Goal: Task Accomplishment & Management: Complete application form

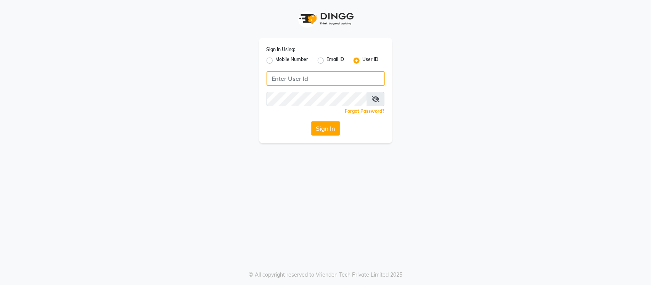
click at [302, 77] on input "Username" at bounding box center [326, 78] width 118 height 14
type input "s"
type input "SANDY"
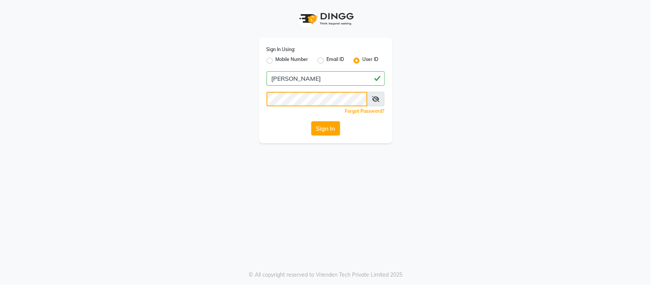
click at [311, 121] on button "Sign In" at bounding box center [325, 128] width 29 height 14
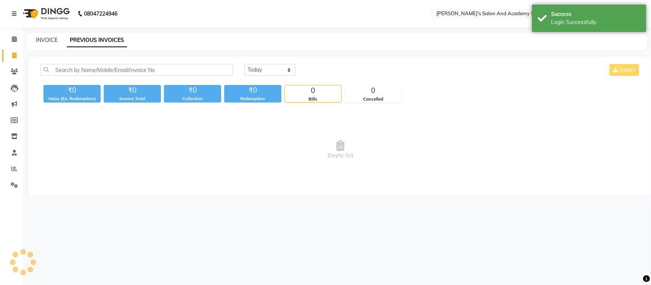
select select "en"
click at [51, 39] on link "INVOICE" at bounding box center [47, 40] width 22 height 7
select select "service"
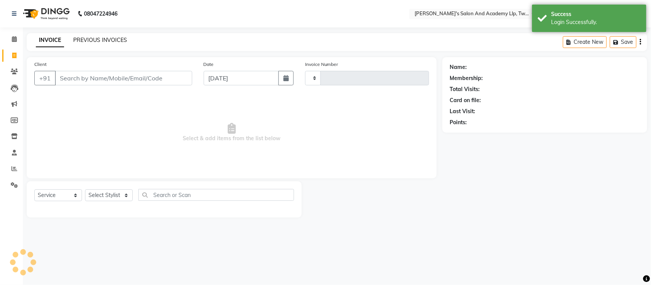
click at [88, 37] on link "PREVIOUS INVOICES" at bounding box center [100, 40] width 54 height 7
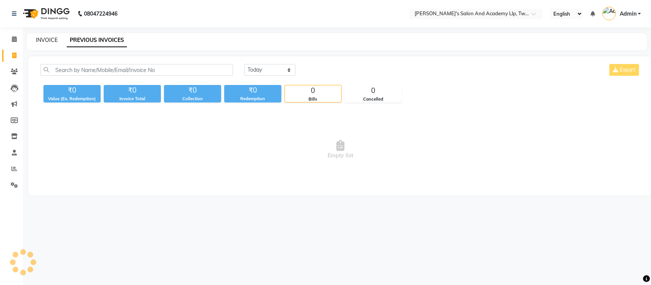
click at [44, 37] on link "INVOICE" at bounding box center [47, 40] width 22 height 7
select select "service"
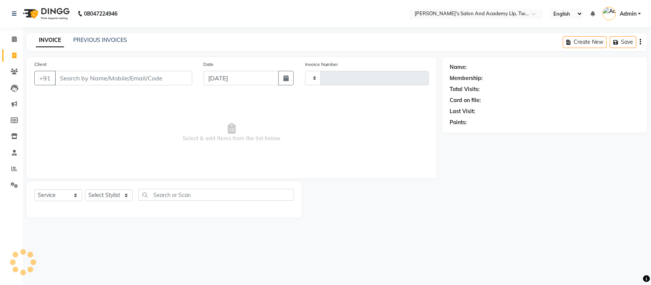
type input "9600"
select select "6985"
click at [15, 166] on icon at bounding box center [14, 169] width 6 height 6
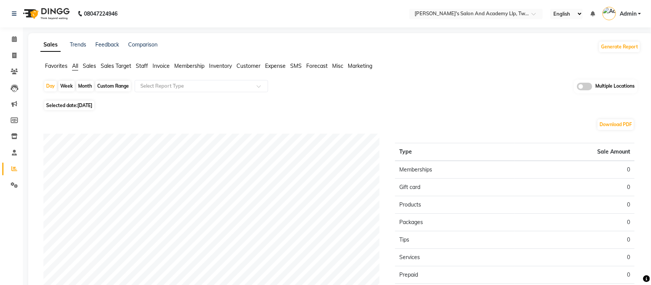
click at [580, 85] on span at bounding box center [584, 87] width 15 height 8
click at [577, 88] on input "checkbox" at bounding box center [577, 88] width 0 height 0
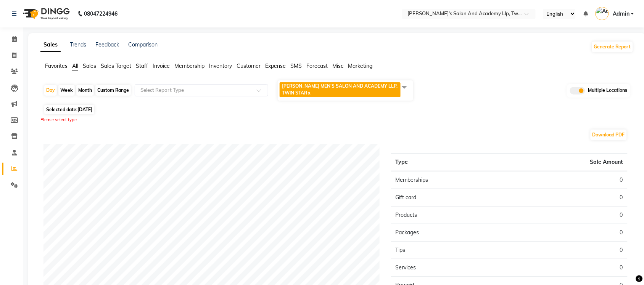
click at [53, 109] on span "Selected date: 04-09-2025" at bounding box center [69, 110] width 50 height 10
select select "9"
select select "2025"
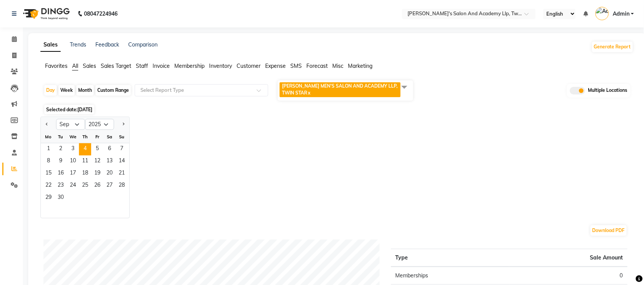
click at [105, 88] on div "Custom Range" at bounding box center [112, 90] width 35 height 11
select select "9"
select select "2025"
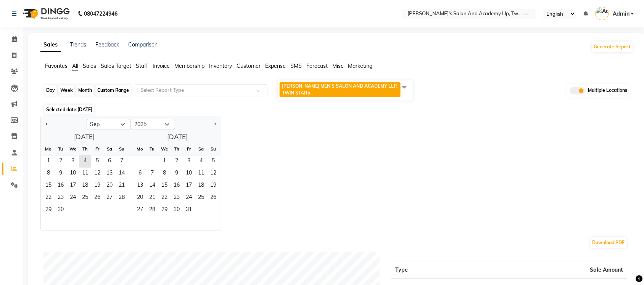
click at [105, 88] on div "Custom Range" at bounding box center [112, 90] width 35 height 11
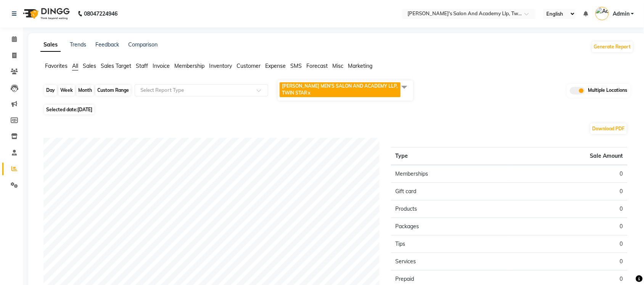
click at [105, 88] on div "Custom Range" at bounding box center [112, 90] width 35 height 11
select select "9"
select select "2025"
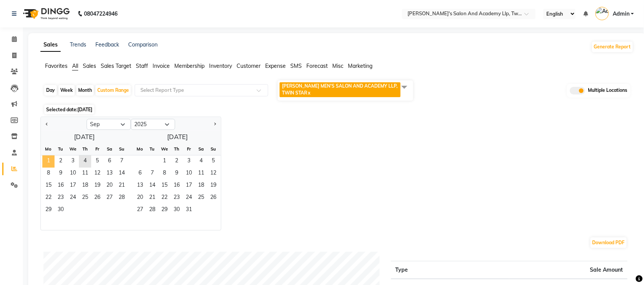
click at [52, 163] on span "1" at bounding box center [48, 162] width 12 height 12
click at [75, 161] on span "3" at bounding box center [73, 162] width 12 height 12
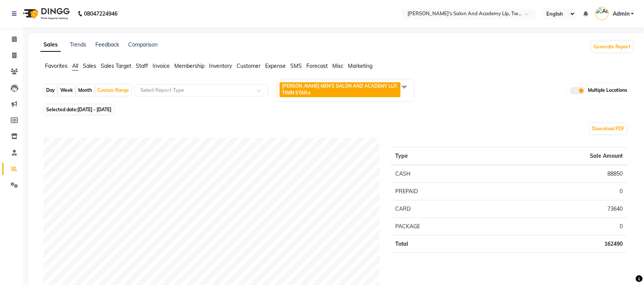
click at [405, 83] on span at bounding box center [404, 87] width 15 height 14
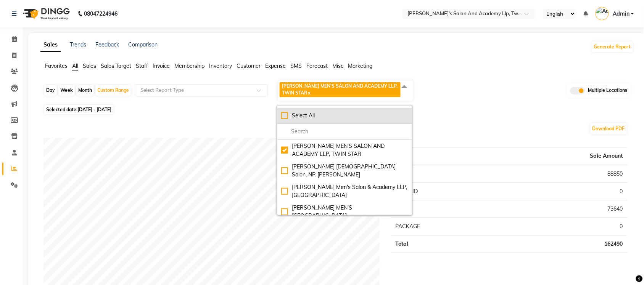
click at [283, 115] on div "Select All" at bounding box center [344, 116] width 127 height 8
checkbox input "true"
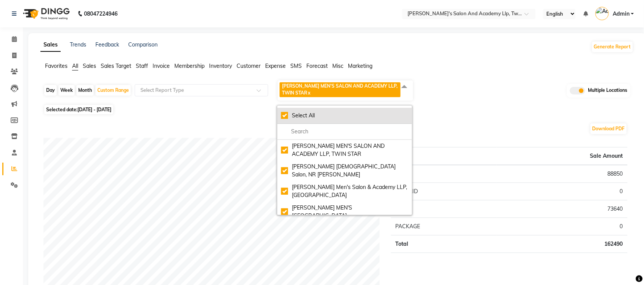
checkbox input "true"
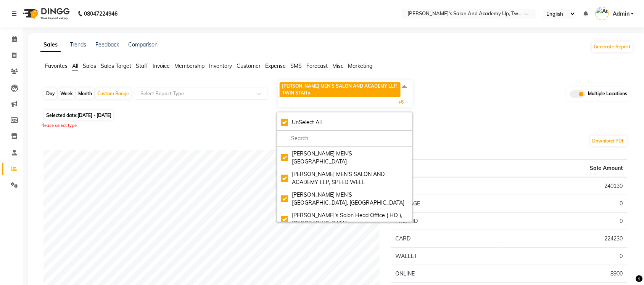
click at [457, 74] on div "Favorites All Sales Sales Target Staff Invoice Membership Inventory Customer Ex…" at bounding box center [337, 69] width 605 height 14
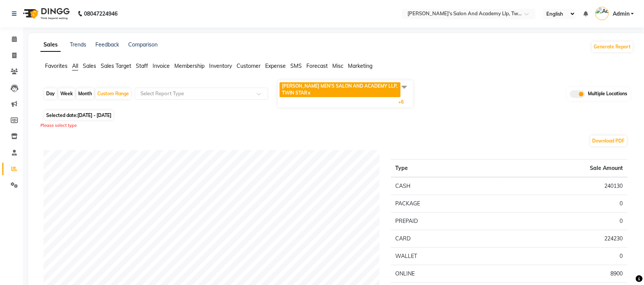
click at [90, 66] on span "Sales" at bounding box center [89, 66] width 13 height 7
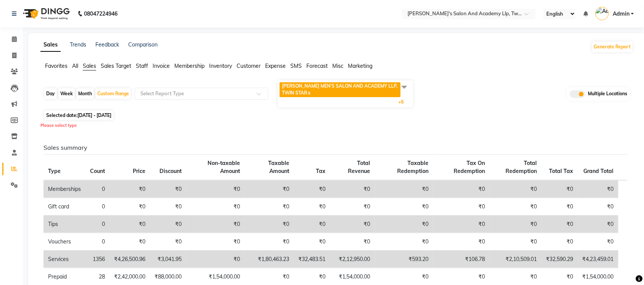
click at [109, 69] on span "Sales Target" at bounding box center [116, 66] width 31 height 7
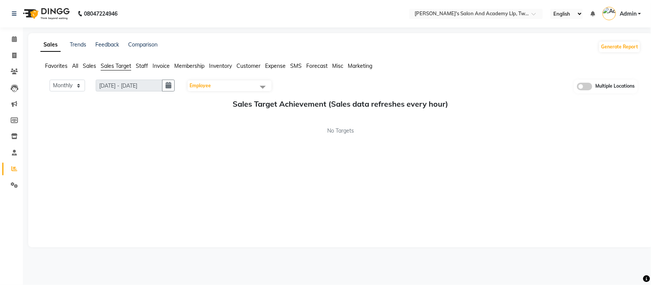
click at [87, 64] on span "Sales" at bounding box center [89, 66] width 13 height 7
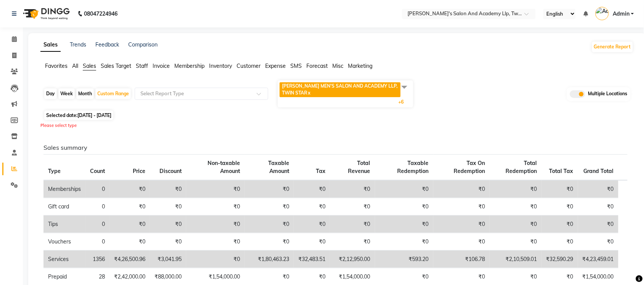
click at [116, 66] on span "Sales Target" at bounding box center [116, 66] width 31 height 7
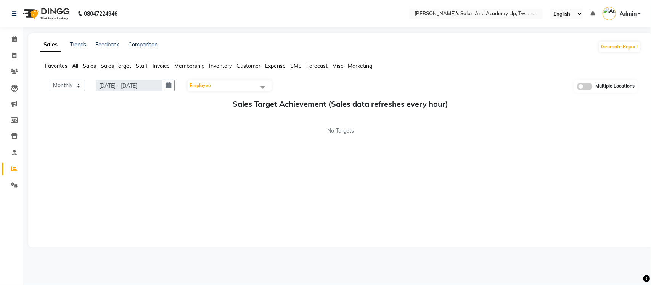
click at [92, 67] on span "Sales" at bounding box center [89, 66] width 13 height 7
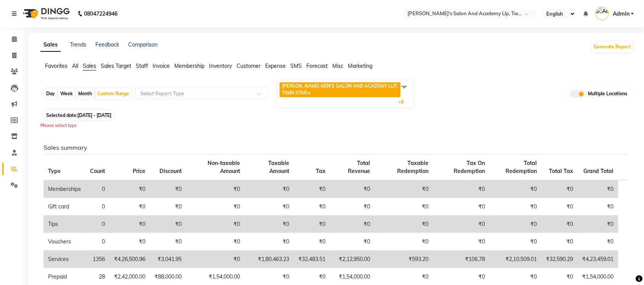
click at [465, 96] on div "Day Week Month Custom Range Select Report Type SANDY MEN'S SALON AND ACADEMY LL…" at bounding box center [336, 94] width 587 height 29
click at [87, 68] on span "Sales" at bounding box center [89, 66] width 13 height 7
click at [73, 64] on span "All" at bounding box center [75, 66] width 6 height 7
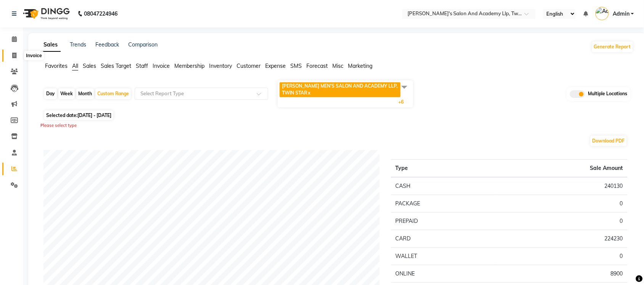
click at [15, 51] on span at bounding box center [14, 55] width 13 height 9
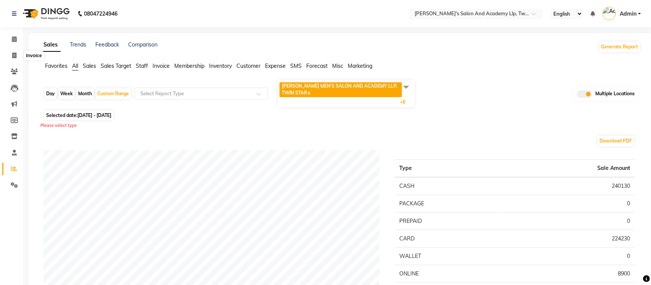
select select "service"
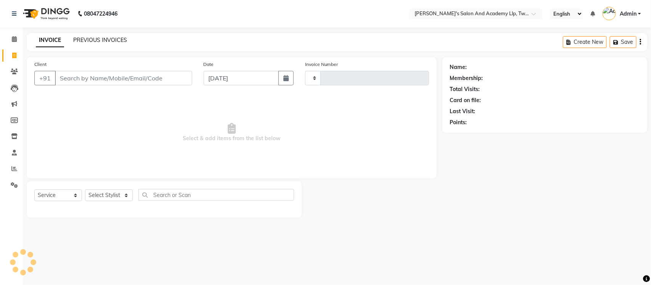
type input "9600"
select select "6985"
click at [97, 39] on link "PREVIOUS INVOICES" at bounding box center [100, 40] width 54 height 7
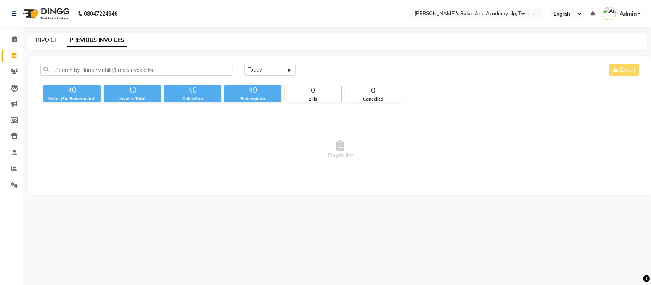
click at [46, 39] on link "INVOICE" at bounding box center [47, 40] width 22 height 7
select select "service"
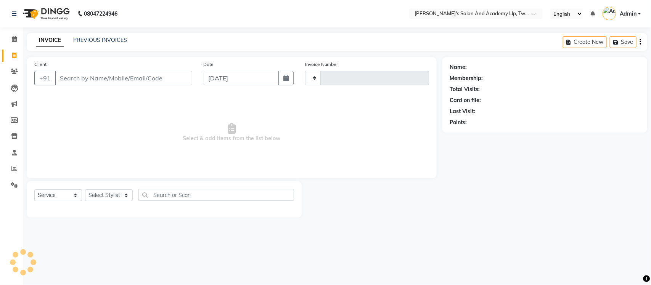
type input "9600"
select select "6985"
select select "membership"
click at [460, 11] on input "text" at bounding box center [468, 15] width 111 height 8
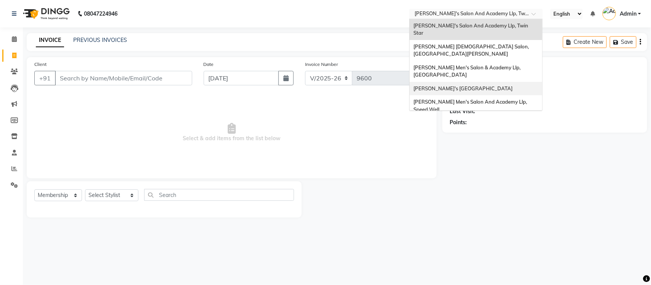
scroll to position [25, 0]
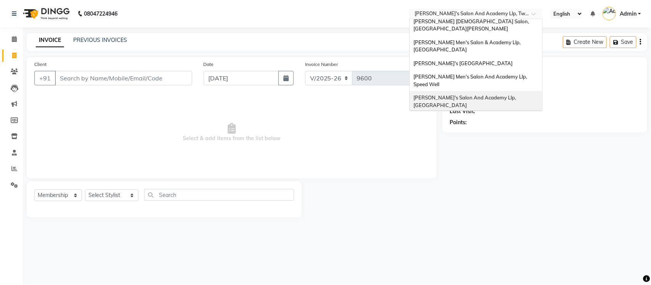
click at [469, 91] on div "Sandy Men's Salon And Academy Llp, University Road" at bounding box center [476, 101] width 133 height 21
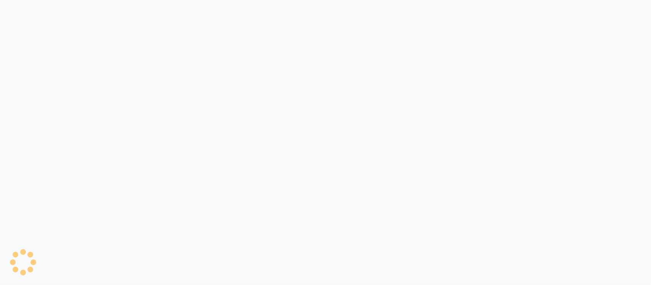
select select "service"
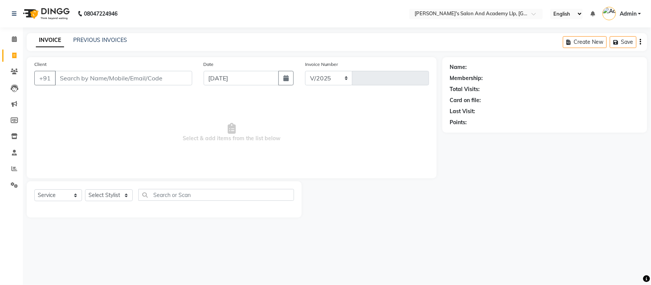
select select "en"
select select "6983"
type input "11411"
select select "membership"
click at [104, 39] on link "PREVIOUS INVOICES" at bounding box center [100, 40] width 54 height 7
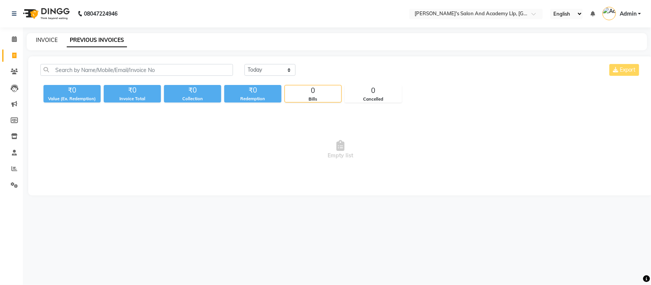
click at [45, 39] on link "INVOICE" at bounding box center [47, 40] width 22 height 7
select select "service"
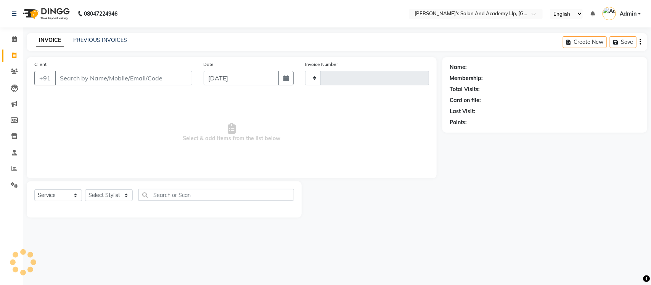
type input "11411"
select select "6983"
select select "membership"
click at [100, 39] on link "PREVIOUS INVOICES" at bounding box center [100, 40] width 54 height 7
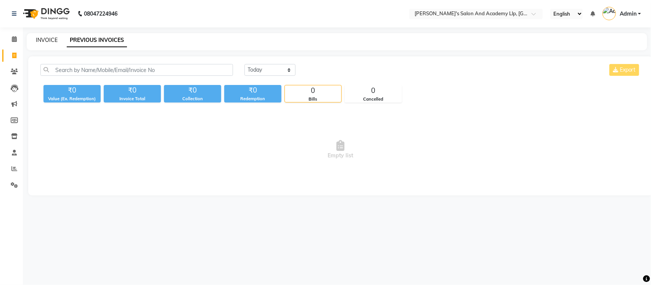
click at [51, 42] on link "INVOICE" at bounding box center [47, 40] width 22 height 7
select select "6983"
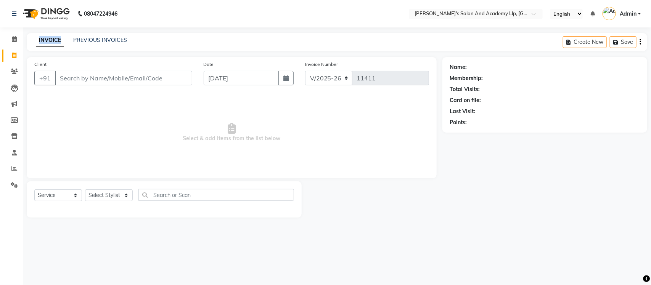
select select "membership"
click at [106, 35] on div "INVOICE PREVIOUS INVOICES Create New Save" at bounding box center [337, 42] width 621 height 18
click at [106, 39] on link "PREVIOUS INVOICES" at bounding box center [100, 40] width 54 height 7
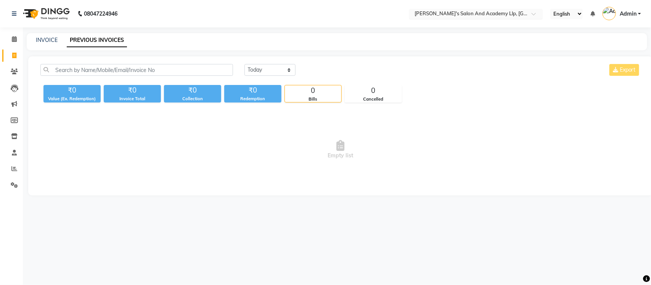
click at [526, 11] on div at bounding box center [476, 15] width 134 height 8
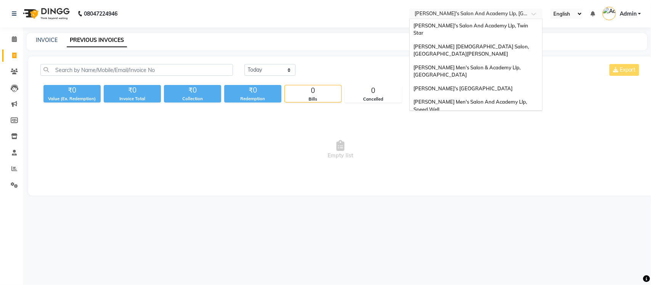
scroll to position [26, 0]
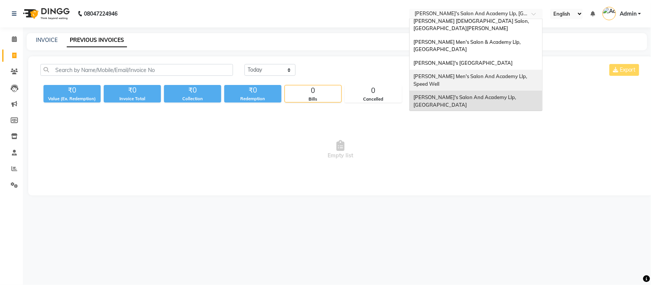
click at [507, 73] on span "Sandy Men's Salon And Academy Llp, Speed Well" at bounding box center [471, 80] width 115 height 14
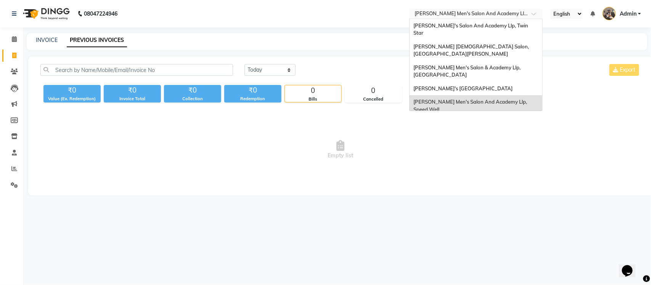
click at [494, 12] on input "text" at bounding box center [468, 15] width 111 height 8
click at [480, 85] on span "[PERSON_NAME]'s [GEOGRAPHIC_DATA]" at bounding box center [463, 88] width 99 height 6
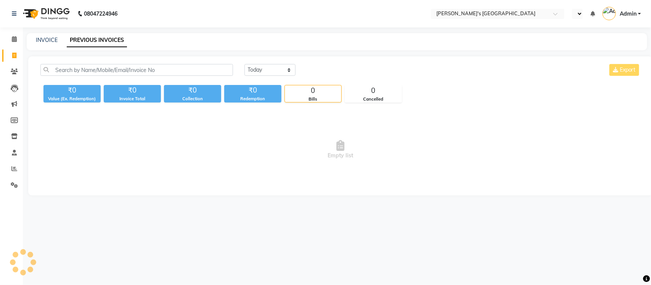
select select "en"
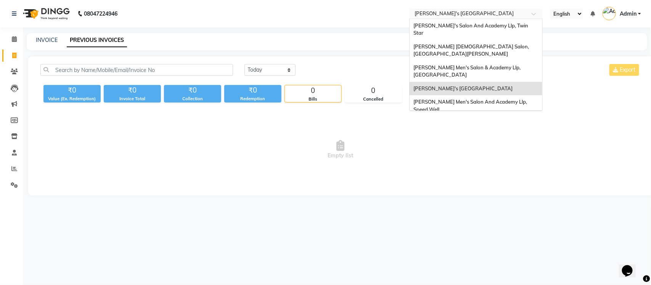
click at [483, 16] on input "text" at bounding box center [468, 15] width 111 height 8
click at [471, 64] on span "[PERSON_NAME] Men's Salon & Academy Llp, [GEOGRAPHIC_DATA]" at bounding box center [468, 71] width 108 height 14
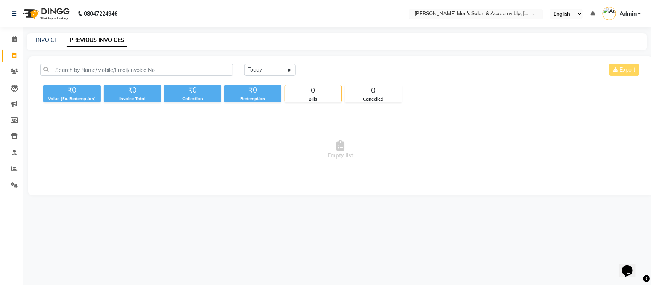
click at [480, 16] on input "text" at bounding box center [468, 15] width 111 height 8
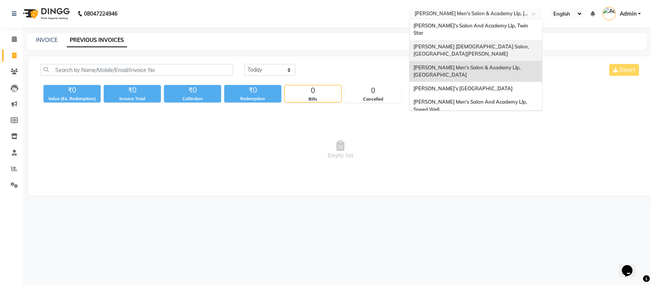
click at [471, 40] on div "[PERSON_NAME] [DEMOGRAPHIC_DATA] Salon, [GEOGRAPHIC_DATA][PERSON_NAME]" at bounding box center [476, 50] width 133 height 21
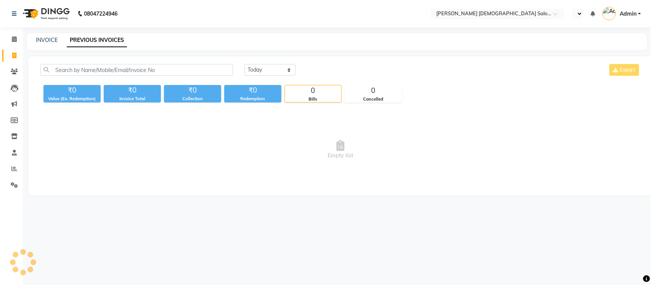
select select "en"
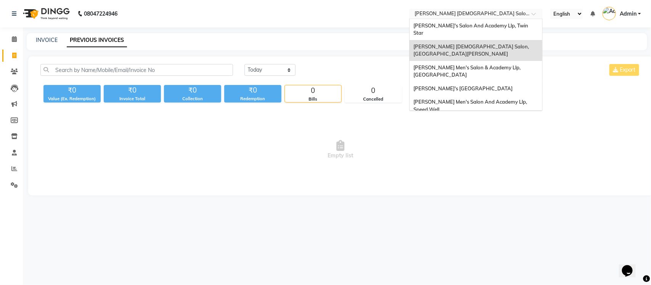
click at [485, 11] on input "text" at bounding box center [468, 15] width 111 height 8
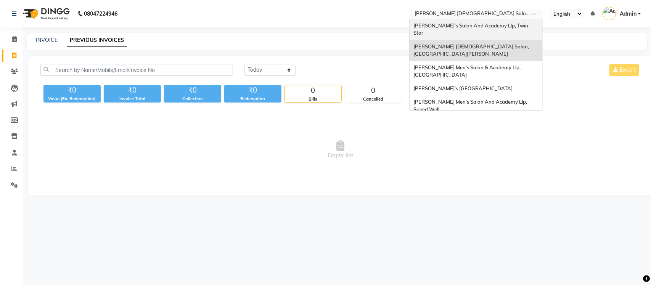
click at [485, 23] on span "[PERSON_NAME]'s Salon And Academy Llp, Twin Star" at bounding box center [472, 30] width 116 height 14
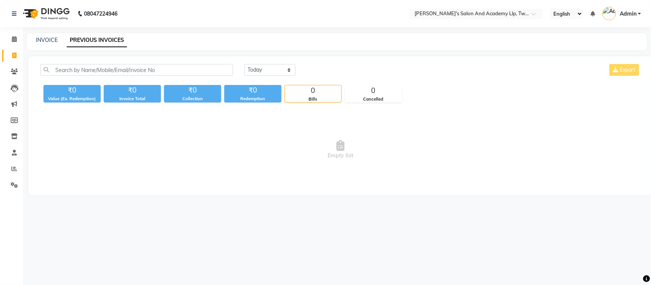
click at [370, 155] on span "Empty list" at bounding box center [340, 150] width 600 height 76
click at [51, 37] on link "INVOICE" at bounding box center [47, 40] width 22 height 7
select select "service"
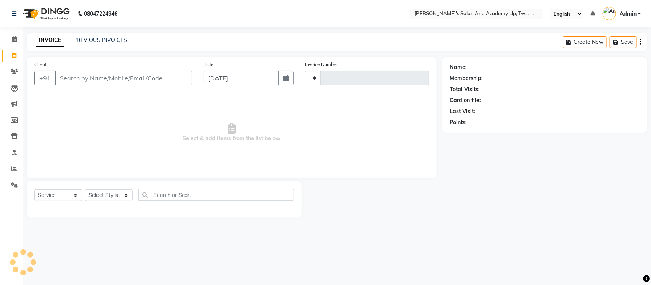
type input "9600"
select select "6985"
select select "membership"
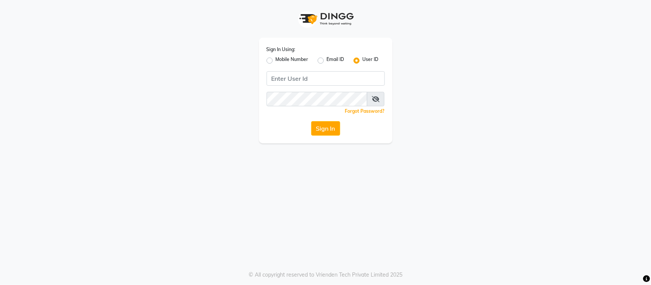
click at [177, 122] on div "Sign In Using: Mobile Number Email ID User ID Remember me Forgot Password? Sign…" at bounding box center [325, 71] width 435 height 143
click at [346, 79] on input "Username" at bounding box center [326, 78] width 118 height 14
click at [405, 204] on div "Sign In Using: Mobile Number Email ID User ID Remember me Forgot Password? Sign…" at bounding box center [325, 142] width 651 height 285
click at [573, 117] on app-login "Sign In Using: Mobile Number Email ID User ID Remember me Forgot Password? Sign…" at bounding box center [325, 71] width 651 height 143
click at [523, 160] on div "Sign In Using: Mobile Number Email ID User ID Remember me Forgot Password? Sign…" at bounding box center [325, 142] width 651 height 285
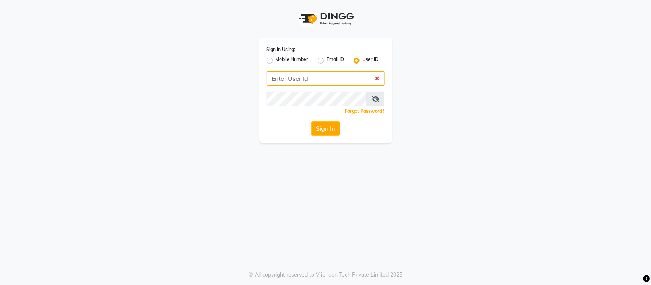
click at [289, 81] on input "Username" at bounding box center [326, 78] width 118 height 14
click at [299, 145] on div "Sign In Using: Mobile Number Email ID User ID Remember me Forgot Password? Sign…" at bounding box center [325, 142] width 651 height 285
click at [307, 80] on input "Username" at bounding box center [326, 78] width 118 height 14
type input "s"
type input "[PERSON_NAME]"
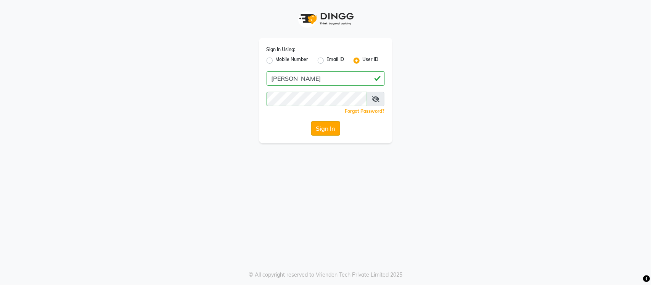
click at [321, 124] on button "Sign In" at bounding box center [325, 128] width 29 height 14
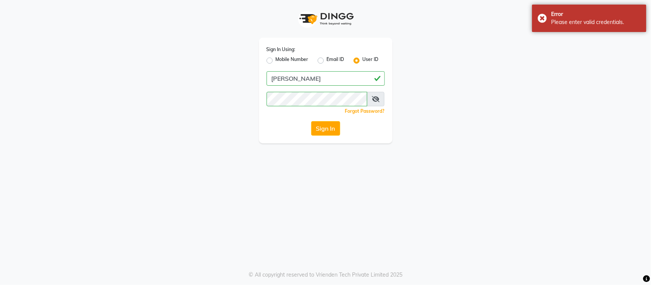
click at [372, 101] on icon at bounding box center [376, 99] width 8 height 6
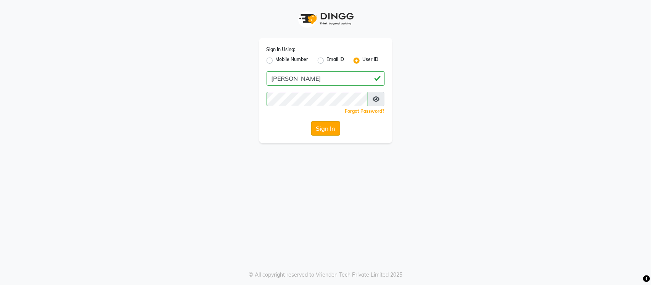
click at [329, 130] on button "Sign In" at bounding box center [325, 128] width 29 height 14
